Goal: Answer question/provide support: Share knowledge or assist other users

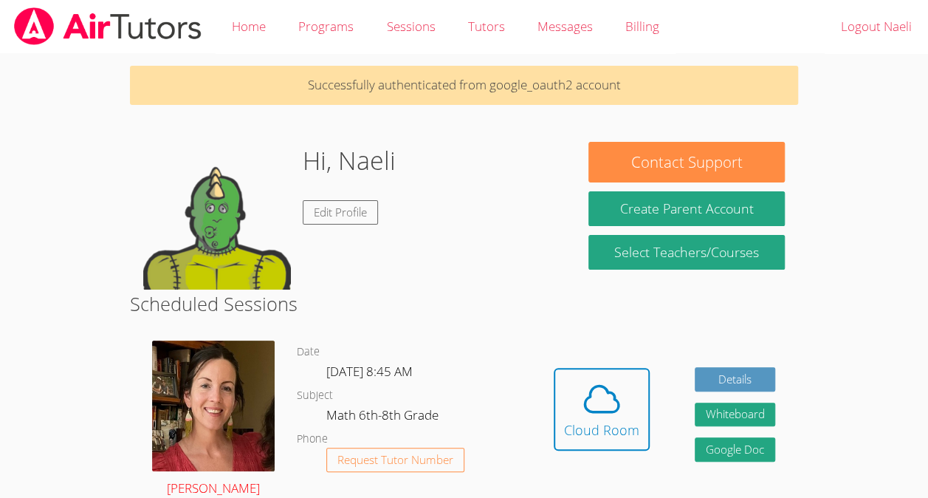
click at [210, 399] on img at bounding box center [213, 405] width 123 height 131
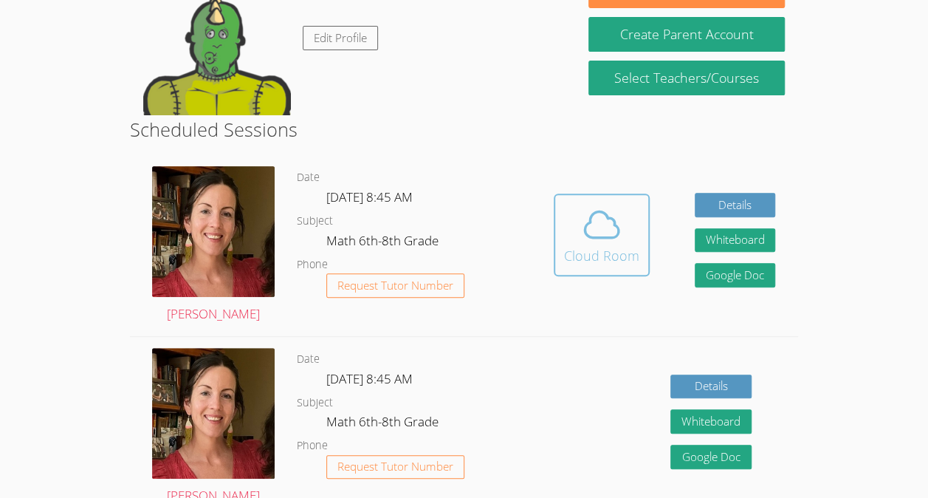
scroll to position [174, 0]
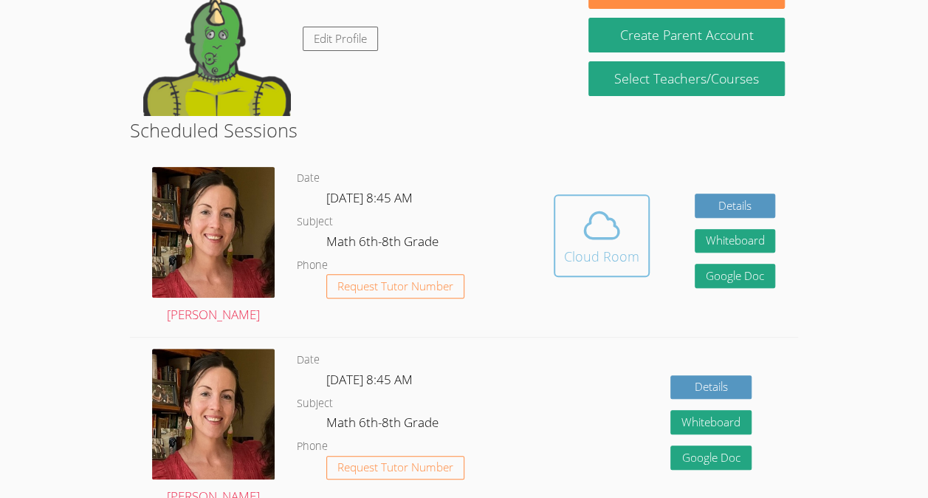
click at [617, 246] on div "Cloud Room" at bounding box center [601, 256] width 75 height 21
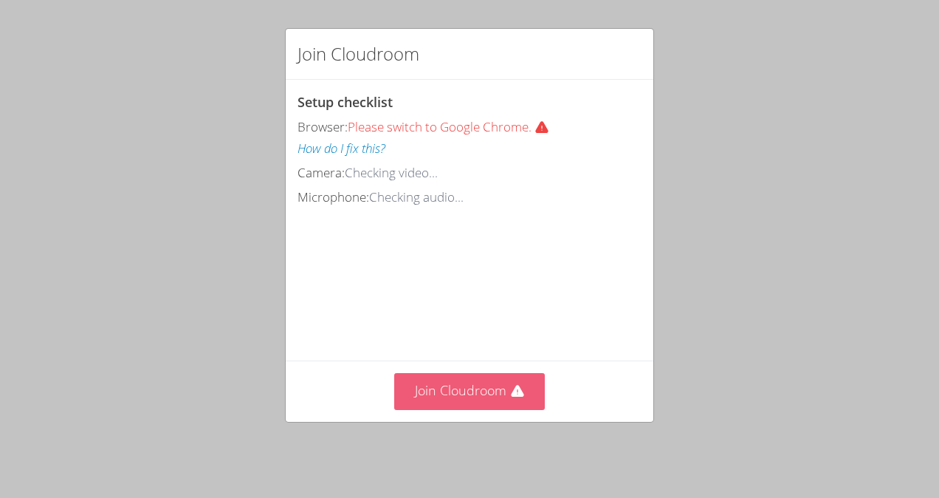
click at [455, 397] on button "Join Cloudroom" at bounding box center [469, 391] width 151 height 36
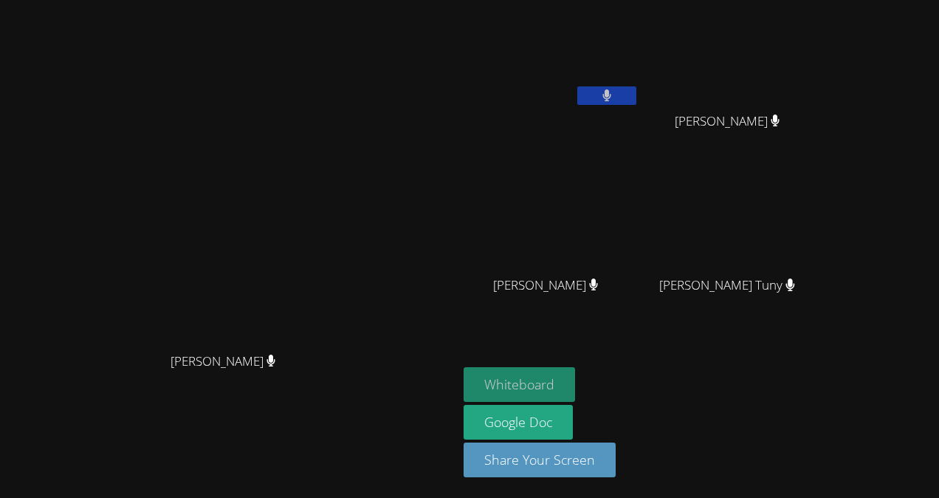
click at [575, 379] on button "Whiteboard" at bounding box center [520, 384] width 112 height 35
click at [575, 390] on button "Whiteboard" at bounding box center [520, 384] width 112 height 35
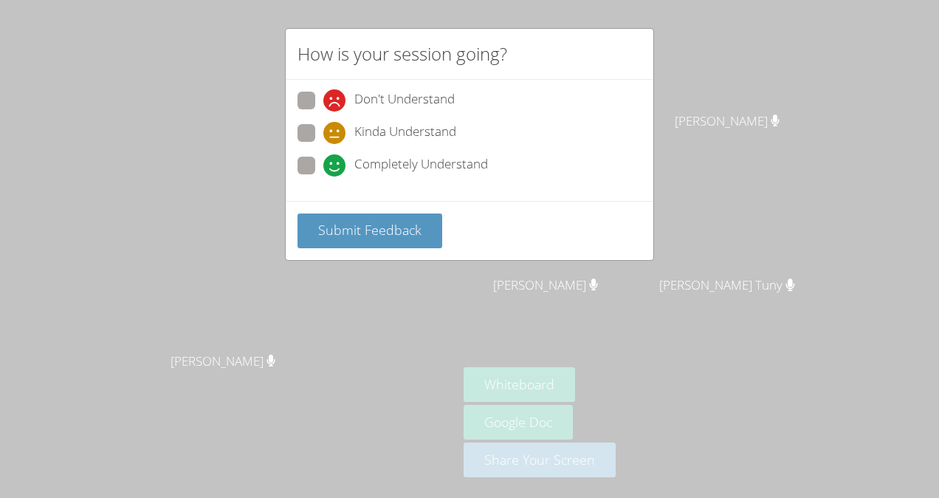
click at [380, 160] on span "Completely Understand" at bounding box center [421, 165] width 134 height 22
click at [336, 160] on input "Completely Understand" at bounding box center [329, 163] width 13 height 13
radio input "true"
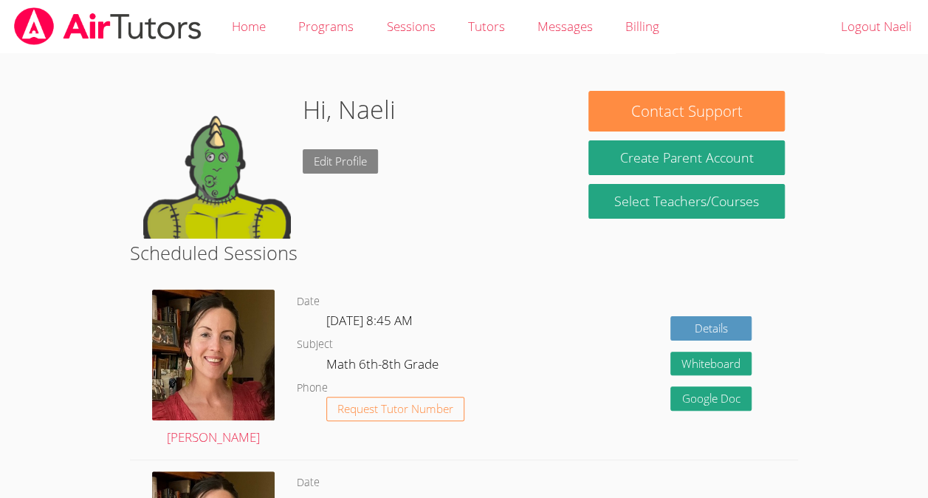
click at [349, 164] on link "Edit Profile" at bounding box center [340, 161] width 75 height 24
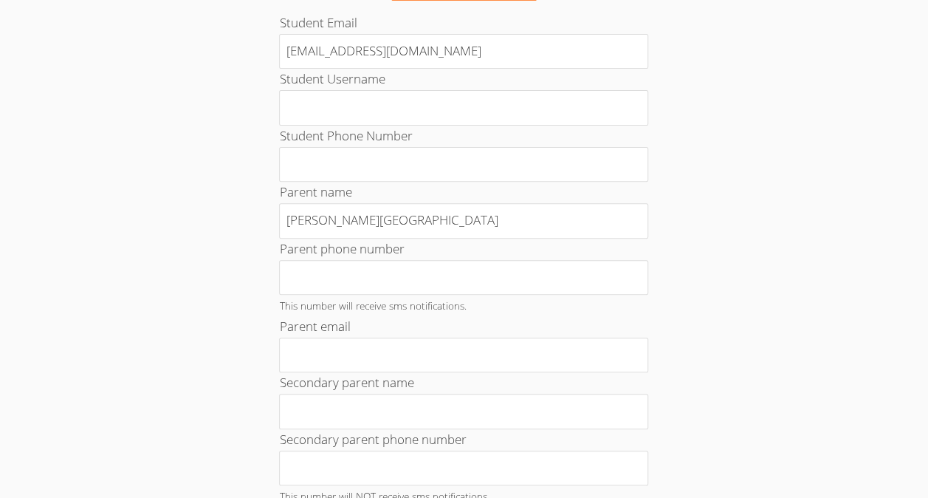
scroll to position [739, 0]
